Goal: Book appointment/travel/reservation

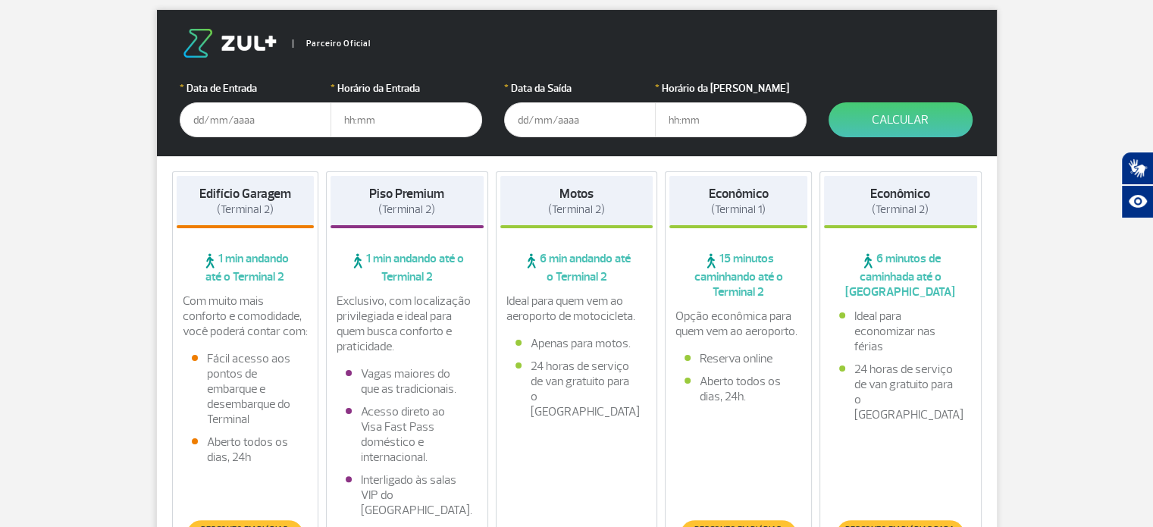
scroll to position [242, 0]
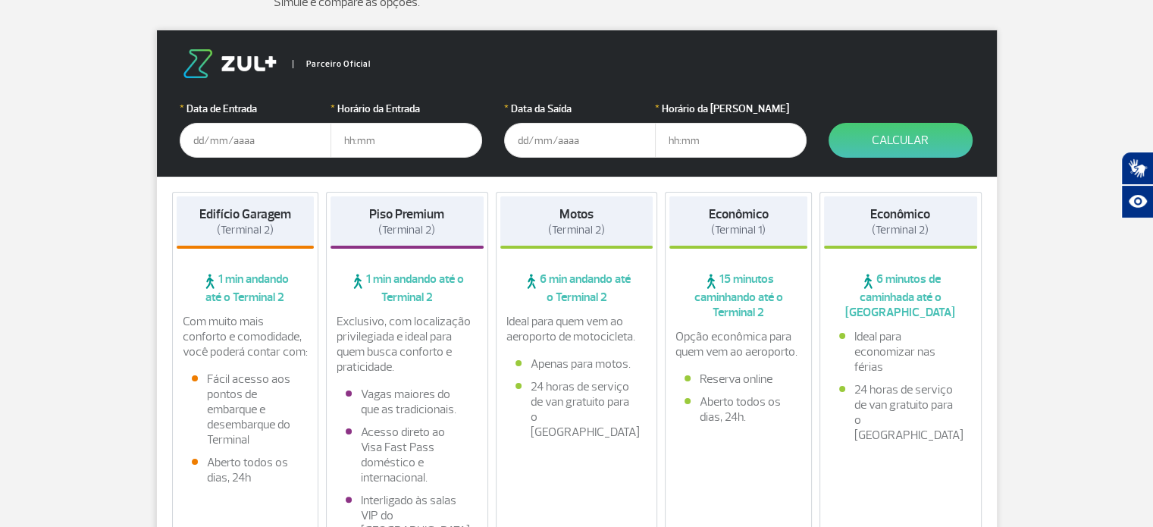
click at [253, 146] on input "text" at bounding box center [256, 140] width 152 height 35
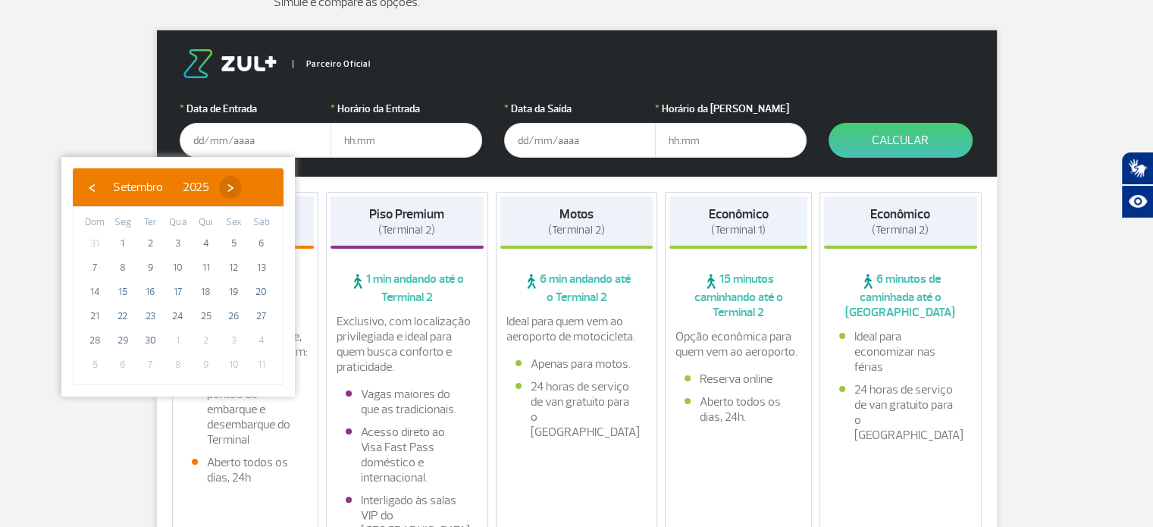
click at [242, 188] on span "›" at bounding box center [230, 187] width 23 height 23
click at [202, 265] on span "9" at bounding box center [206, 267] width 24 height 24
type input "[DATE]"
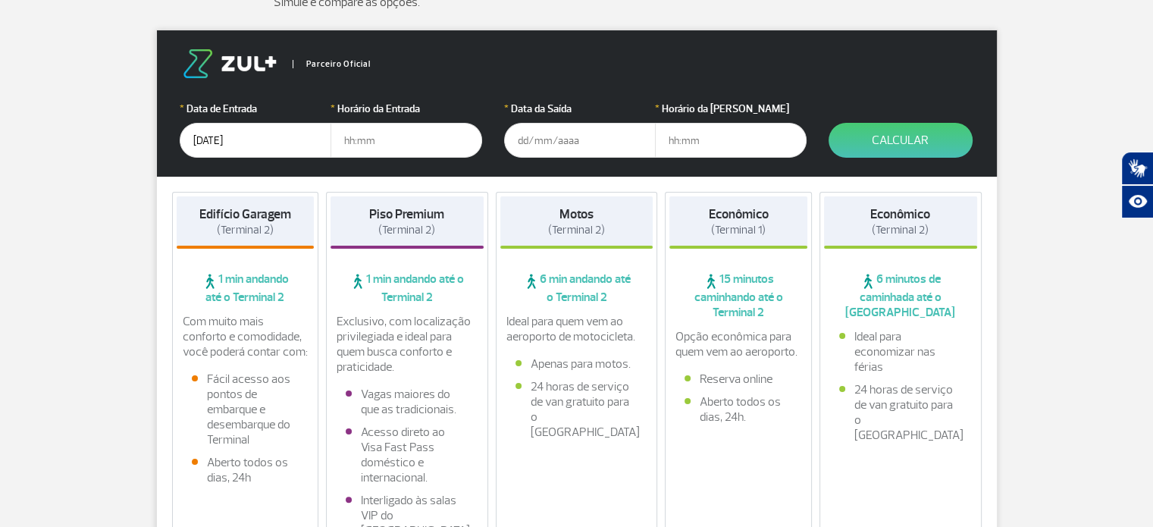
click at [381, 145] on input "text" at bounding box center [406, 140] width 152 height 35
click at [516, 145] on input "text" at bounding box center [580, 140] width 152 height 35
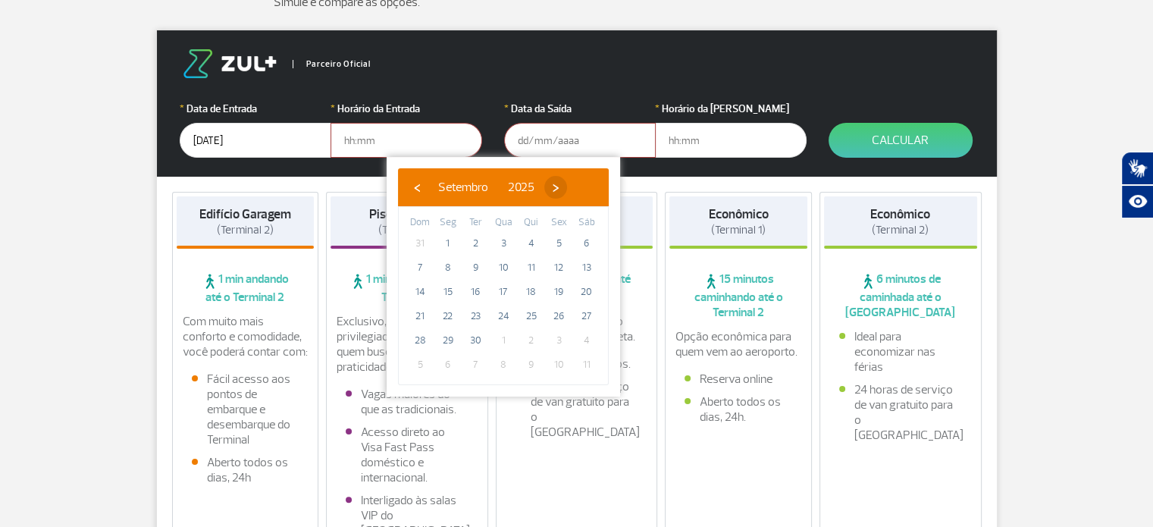
click at [567, 189] on span "›" at bounding box center [555, 187] width 23 height 23
click at [498, 321] on span "22" at bounding box center [503, 316] width 24 height 24
type input "[DATE]"
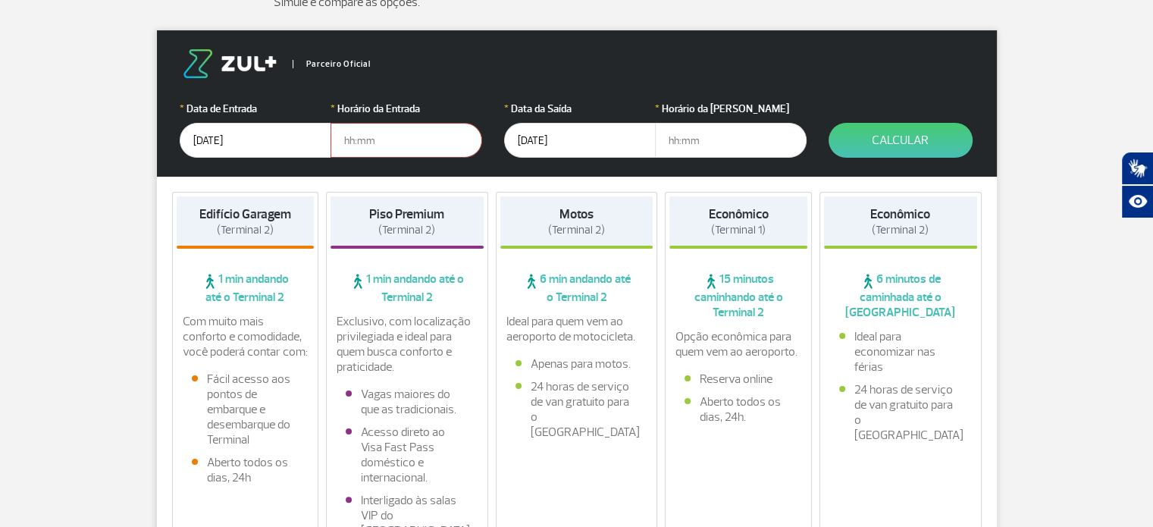
click at [396, 130] on input "text" at bounding box center [406, 140] width 152 height 35
type input "15:00"
click at [705, 142] on input "text" at bounding box center [731, 140] width 152 height 35
type input "12:00"
click at [875, 141] on button "Calcular" at bounding box center [900, 140] width 144 height 35
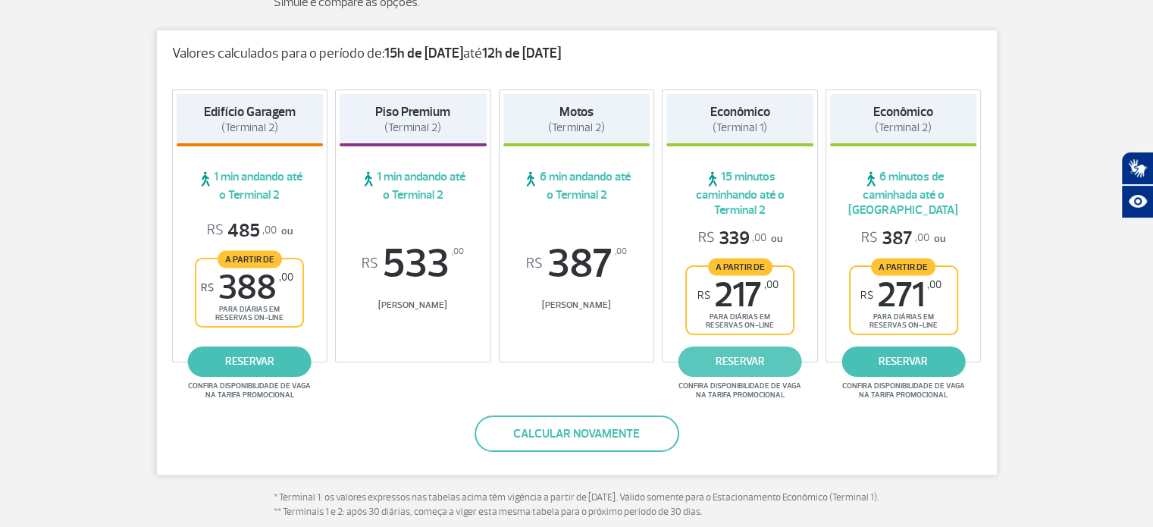
click at [740, 369] on link "reservar" at bounding box center [740, 361] width 124 height 30
click at [749, 358] on link "reservar" at bounding box center [740, 361] width 124 height 30
click at [735, 356] on link "reservar" at bounding box center [740, 361] width 124 height 30
